Goal: Task Accomplishment & Management: Use online tool/utility

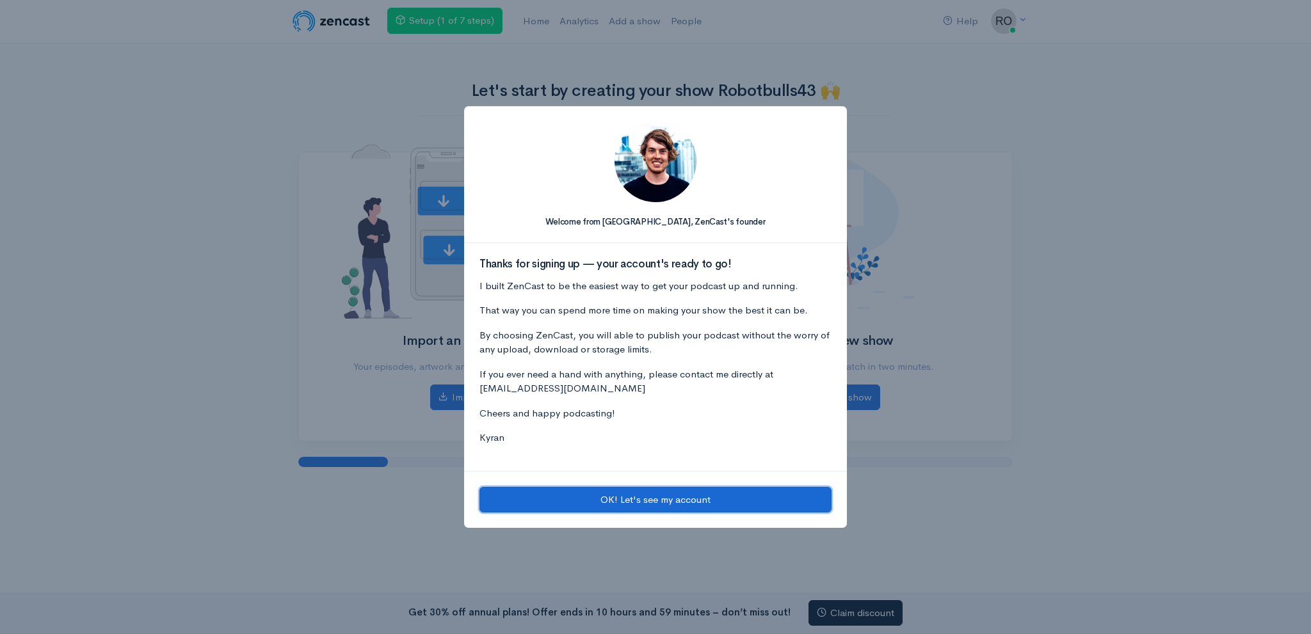
click at [604, 500] on button "OK! Let's see my account" at bounding box center [655, 500] width 352 height 26
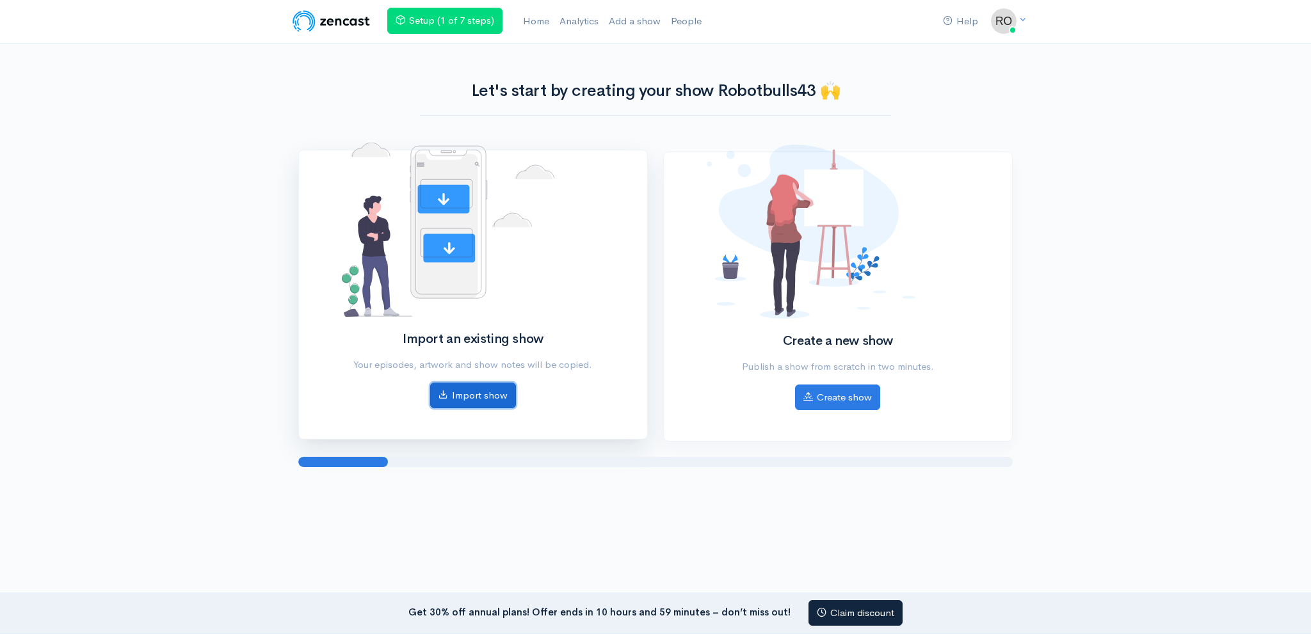
click at [484, 399] on link "Import show" at bounding box center [473, 396] width 86 height 26
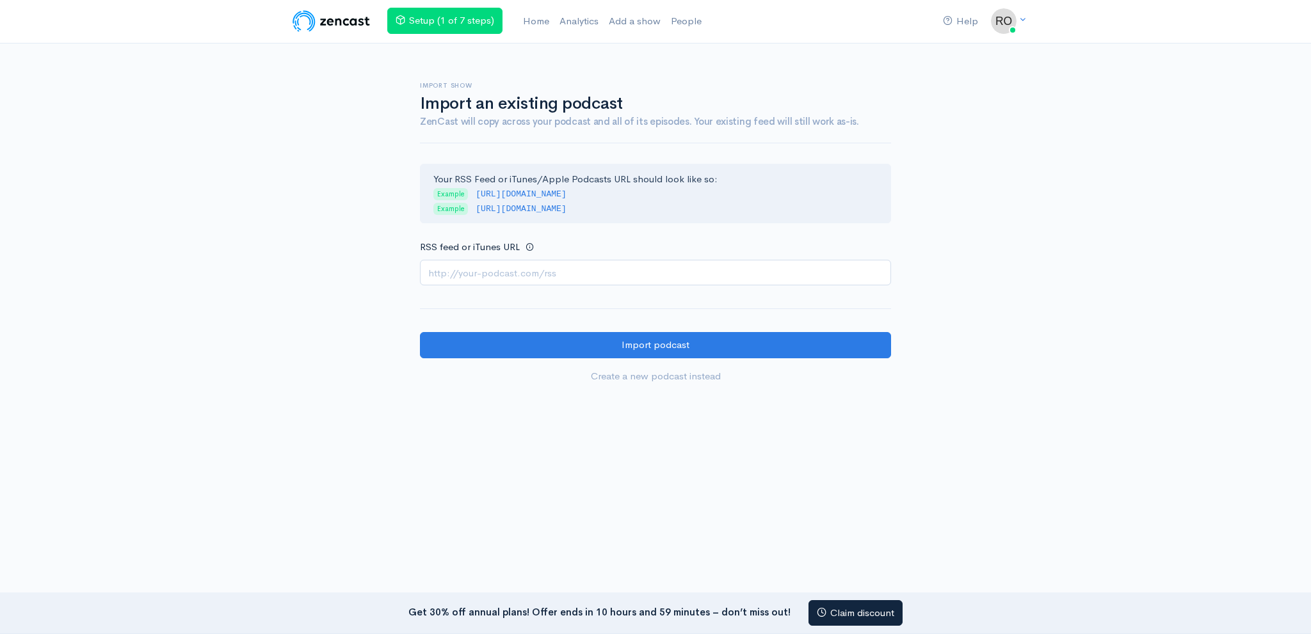
click at [527, 280] on input "RSS feed or iTunes URL" at bounding box center [655, 273] width 471 height 26
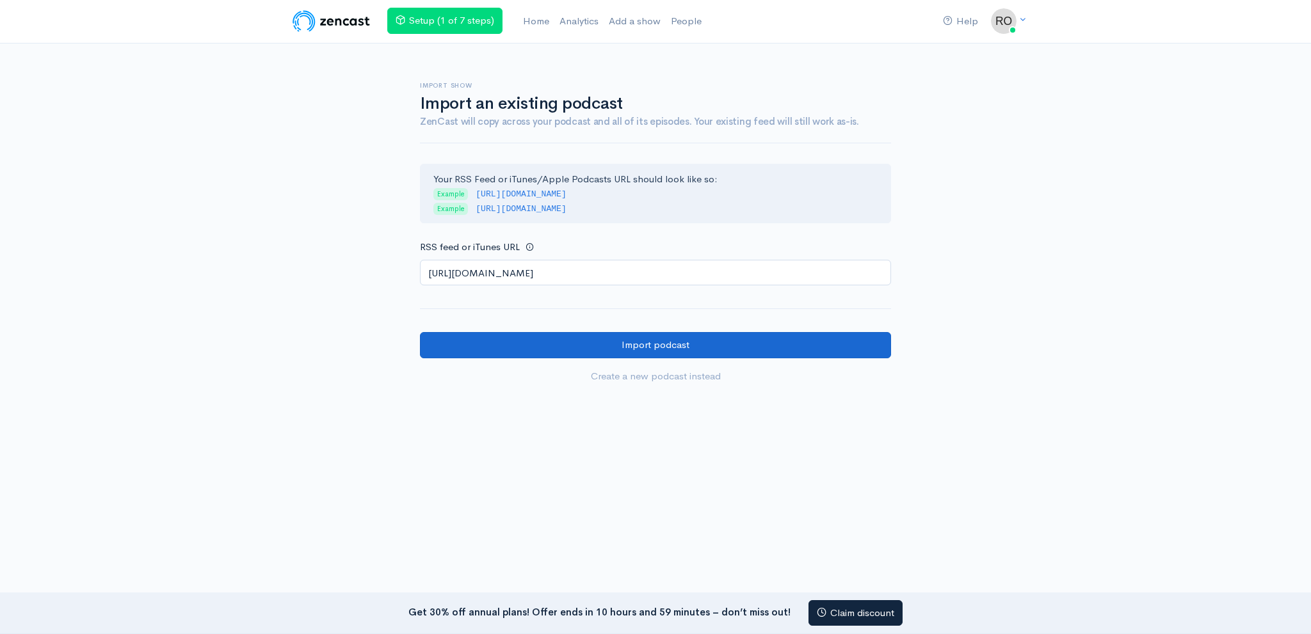
type input "https://anchor.fm/s/1083c2dc4/podcast/rss"
click at [558, 351] on input "Import podcast" at bounding box center [655, 345] width 471 height 26
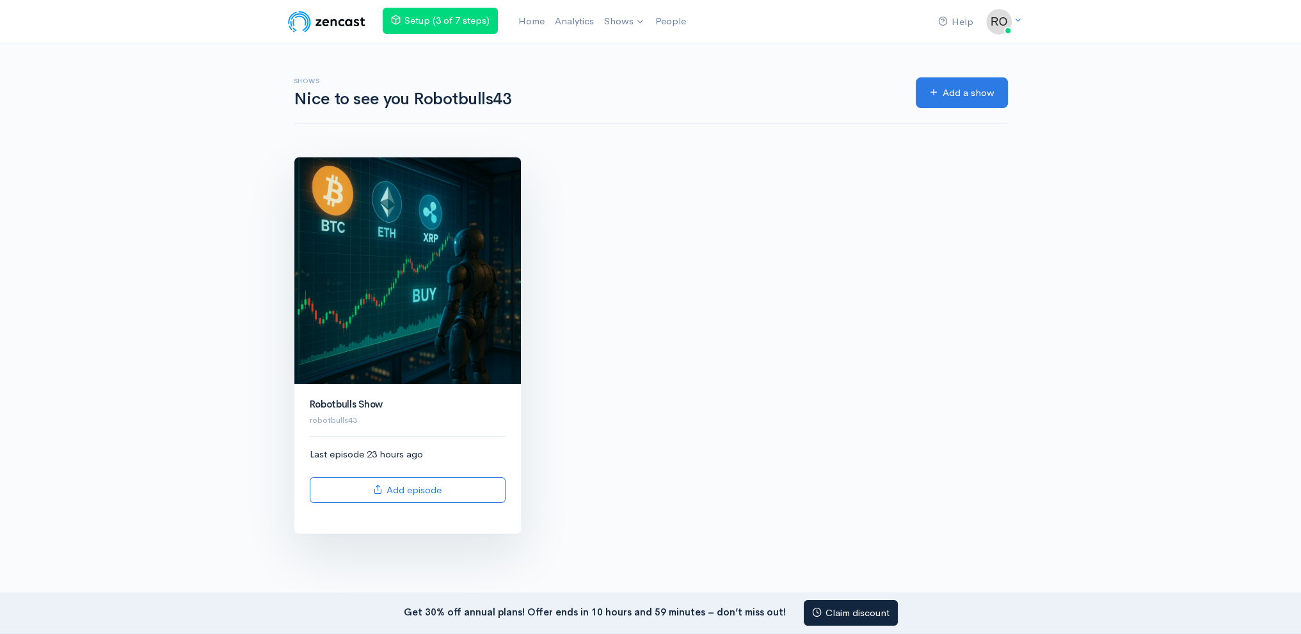
click at [418, 273] on img at bounding box center [407, 270] width 227 height 227
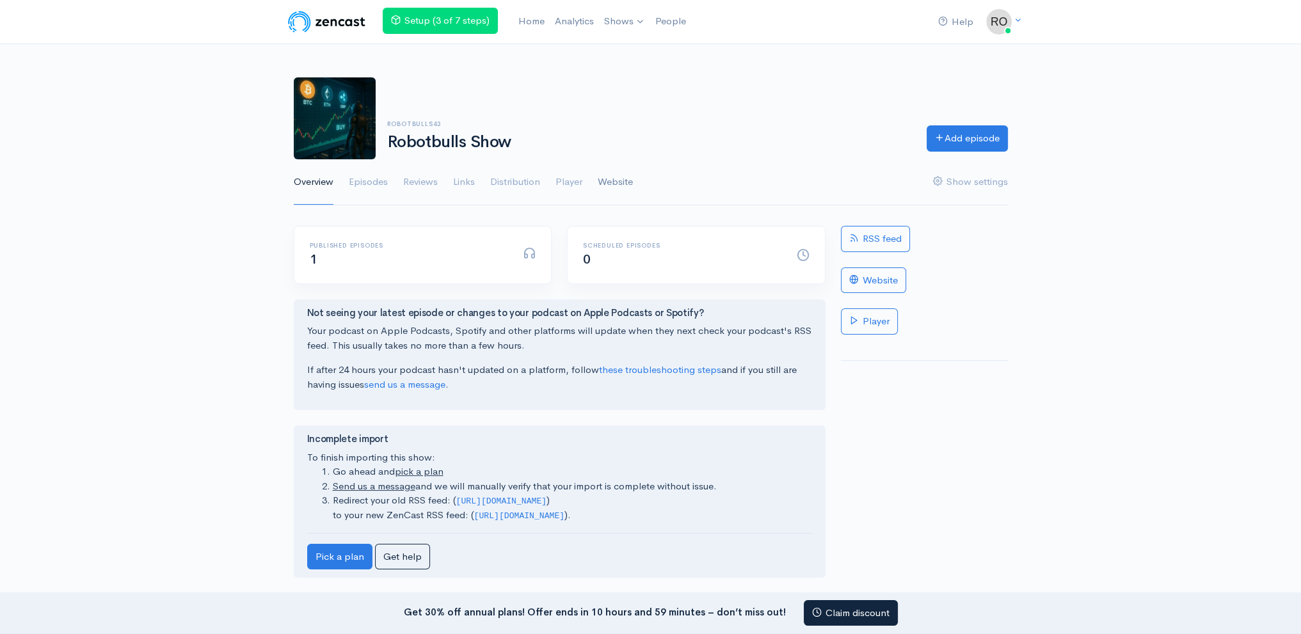
click at [627, 171] on link "Website" at bounding box center [615, 182] width 35 height 46
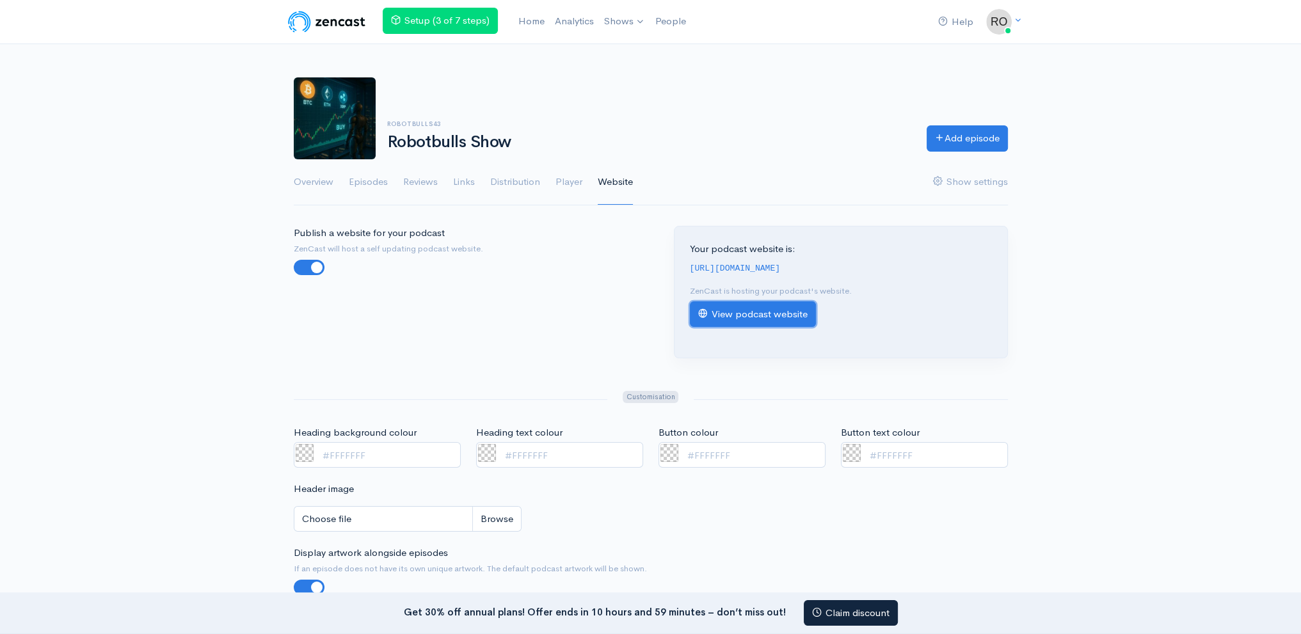
click at [775, 317] on link "View podcast website" at bounding box center [753, 315] width 126 height 26
